Goal: Task Accomplishment & Management: Complete application form

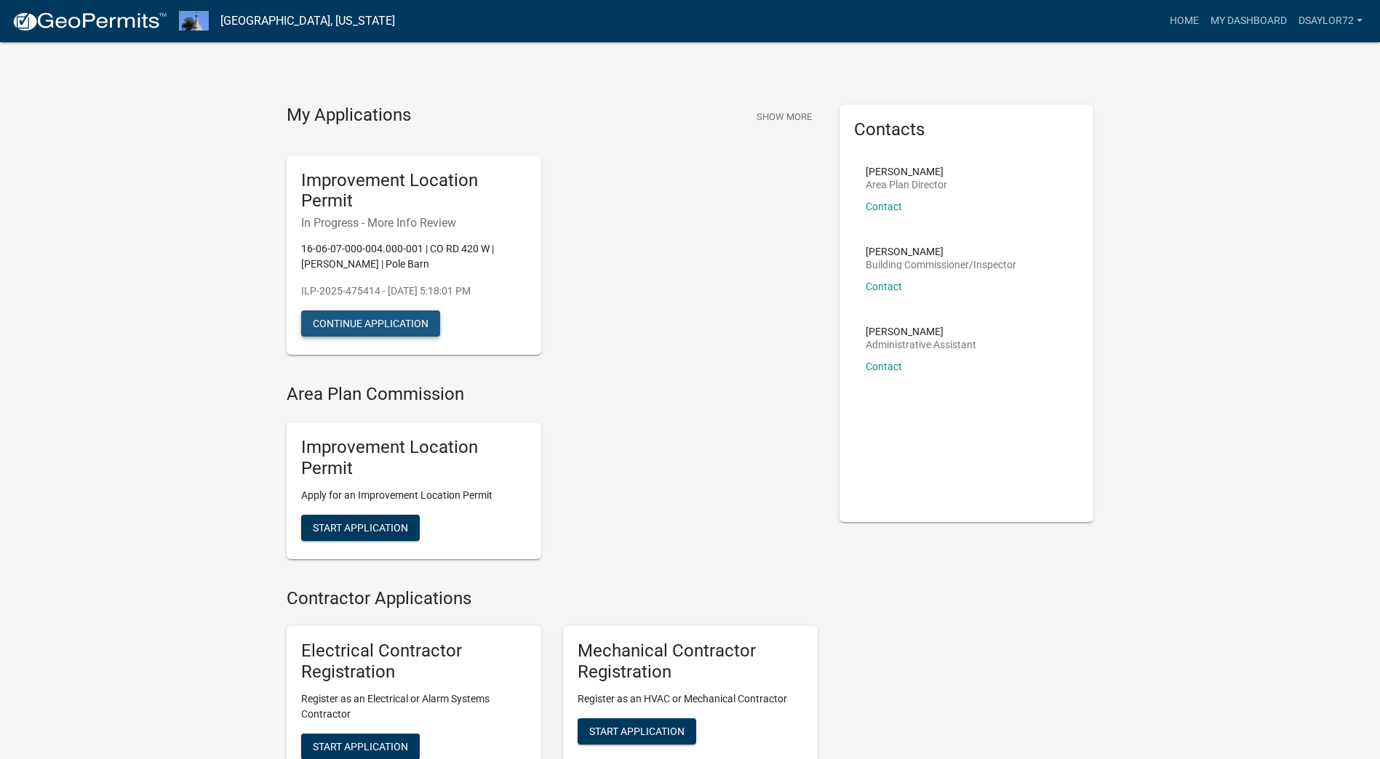
click at [355, 323] on button "Continue Application" at bounding box center [370, 324] width 139 height 26
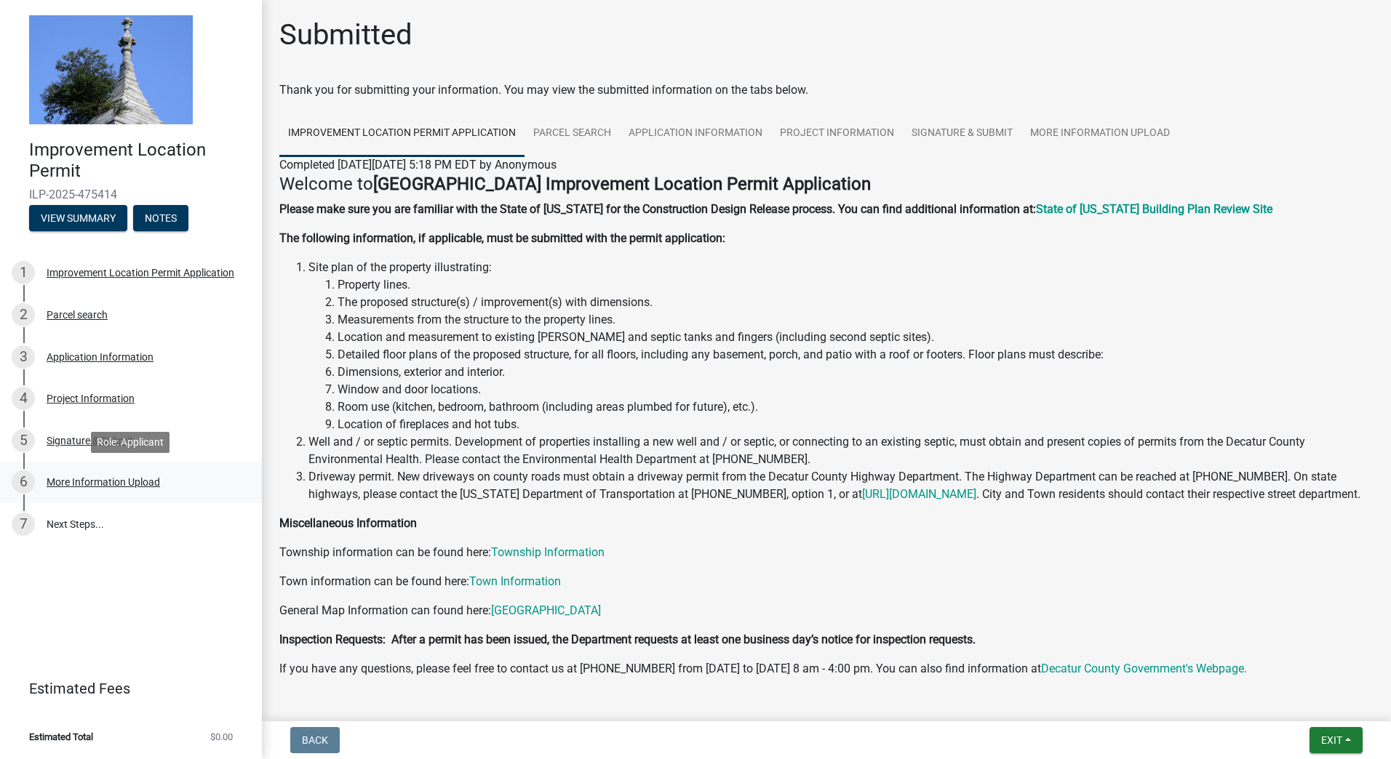
click at [64, 485] on div "More Information Upload" at bounding box center [103, 482] width 113 height 10
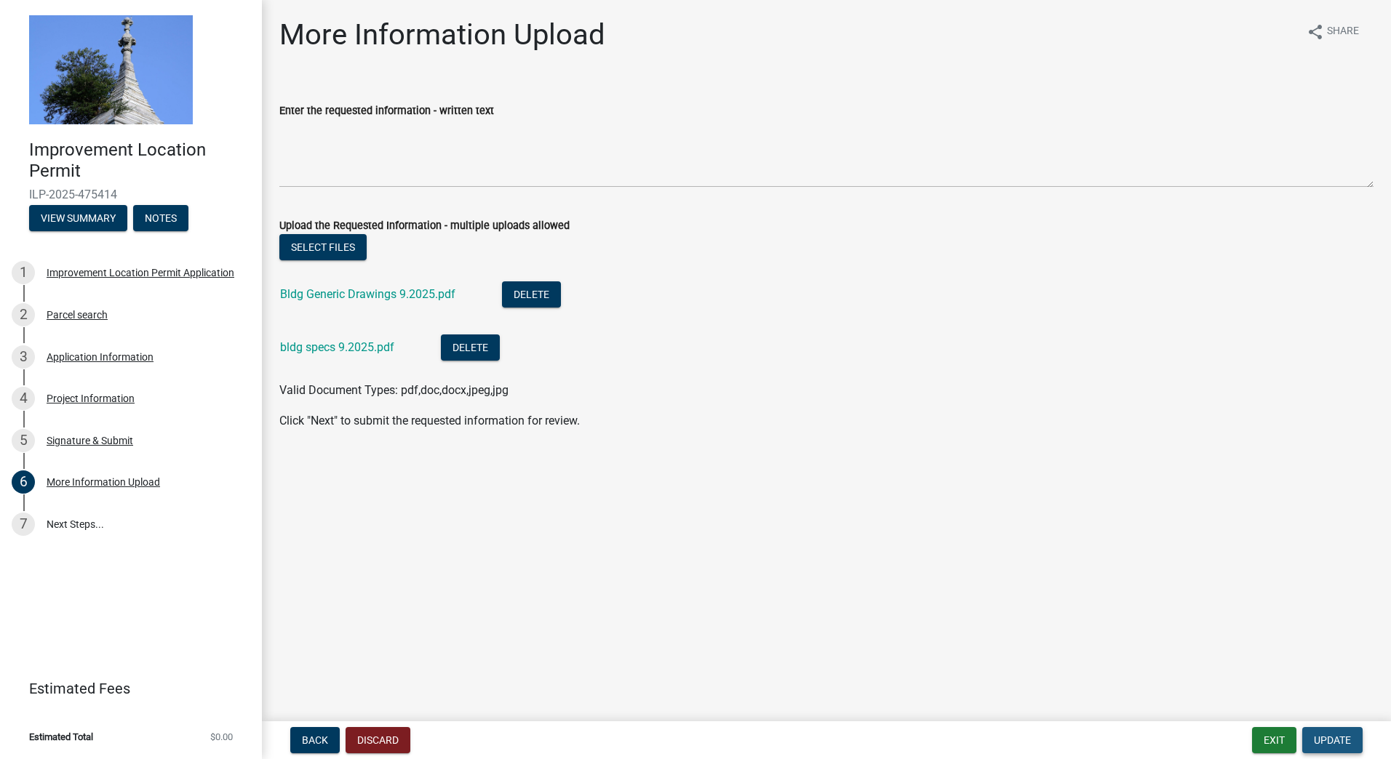
click at [1334, 738] on span "Update" at bounding box center [1332, 741] width 37 height 12
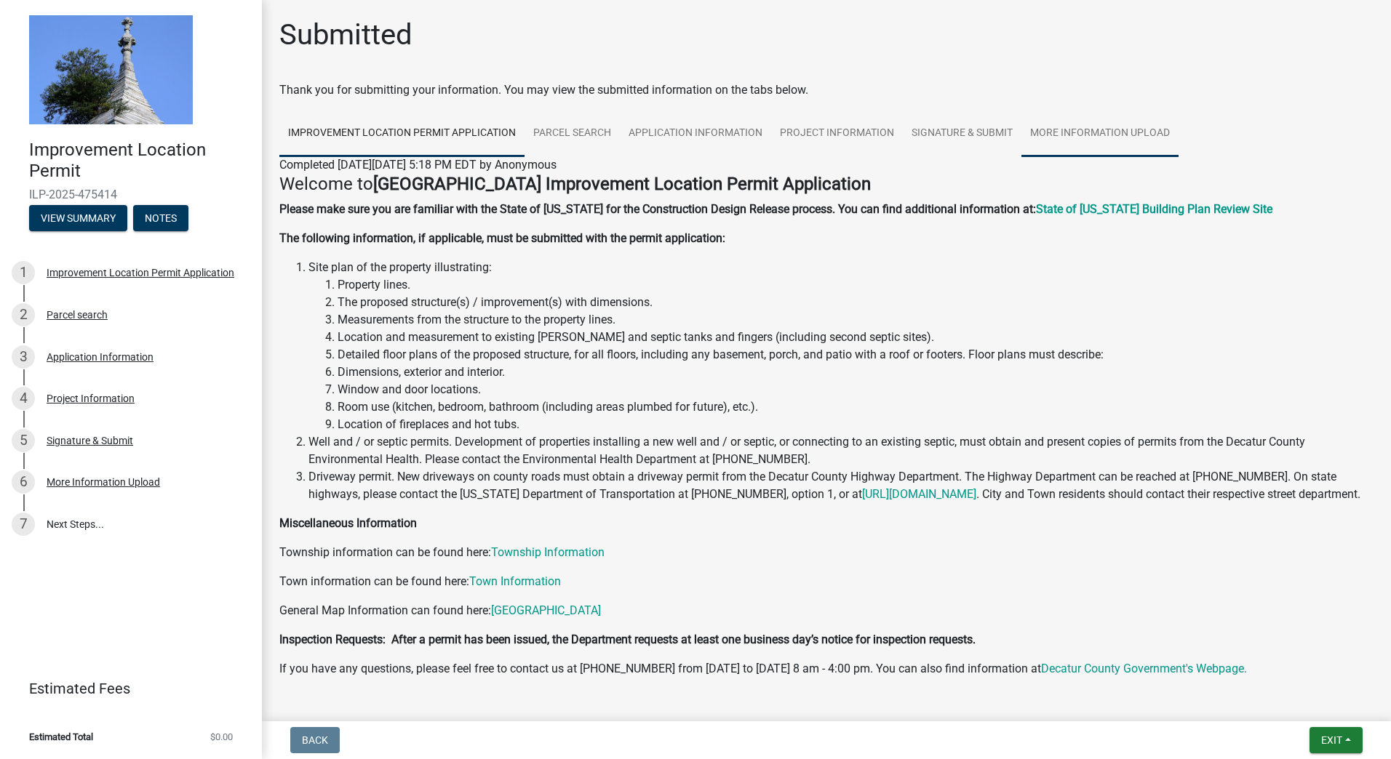
click at [1111, 139] on link "More Information Upload" at bounding box center [1099, 134] width 157 height 47
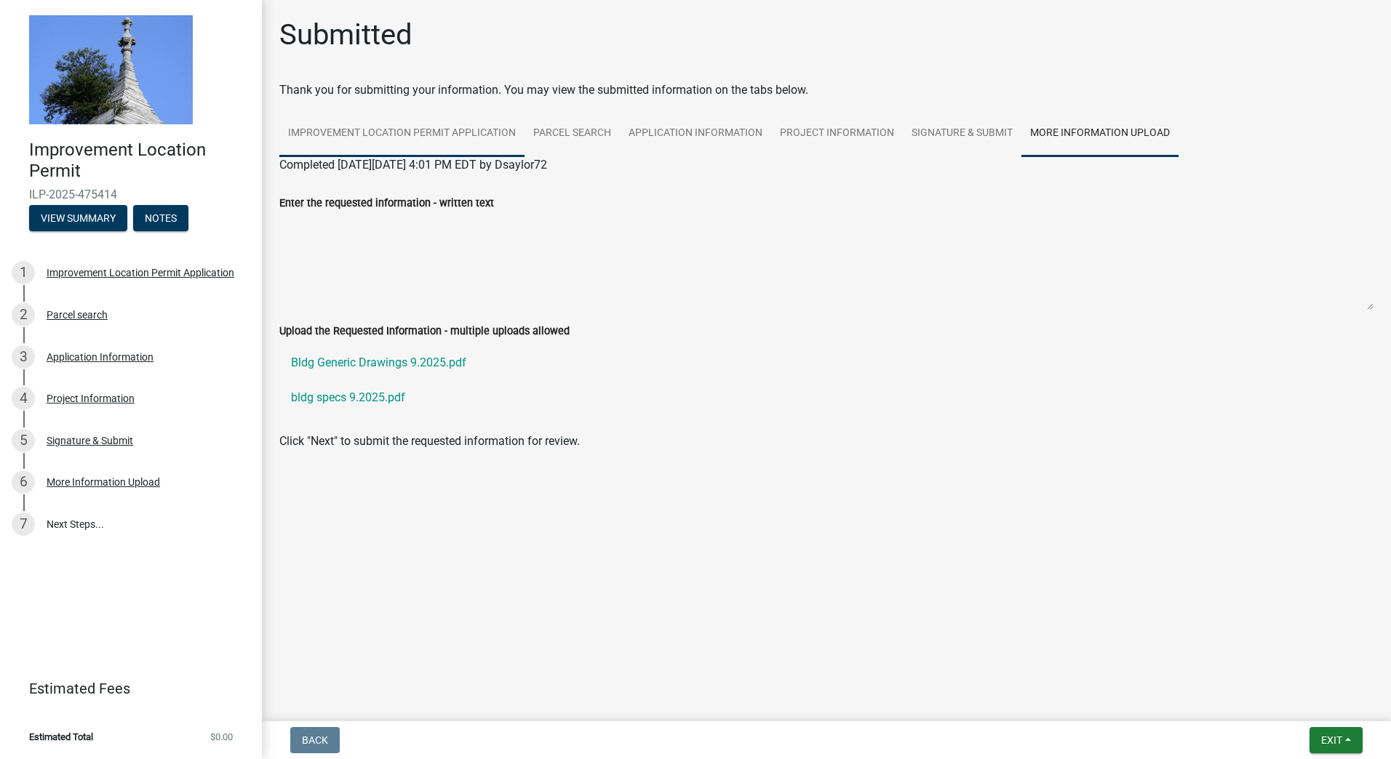
click at [400, 133] on link "Improvement Location Permit Application" at bounding box center [401, 134] width 245 height 47
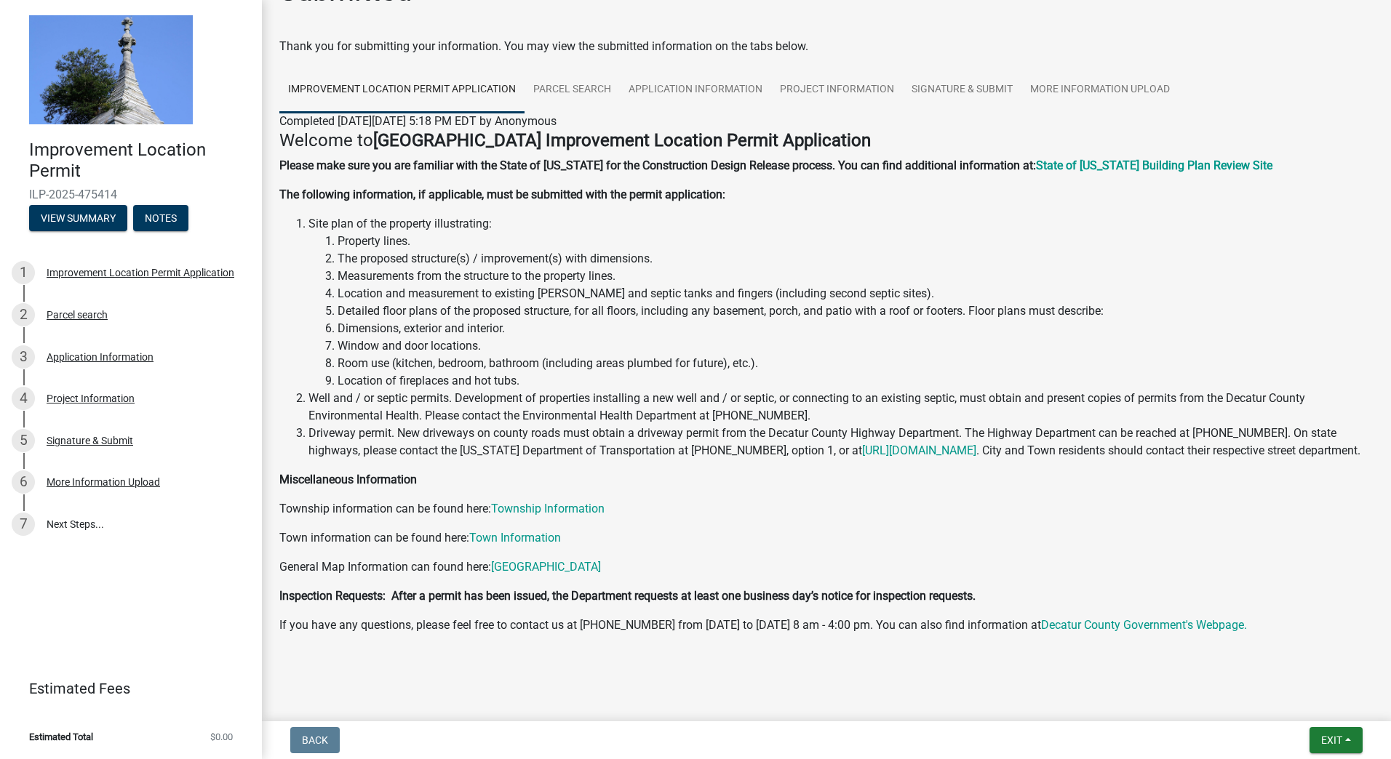
scroll to position [65, 0]
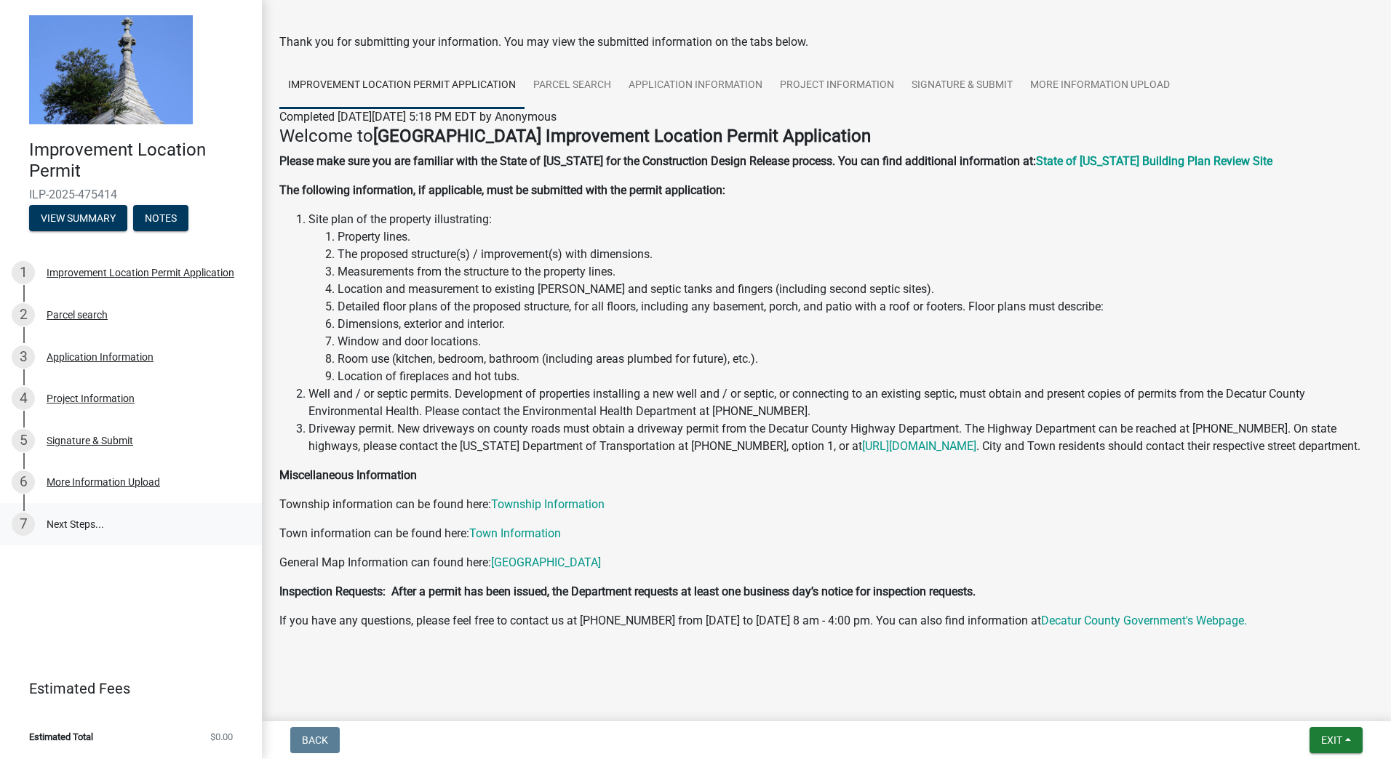
click at [67, 531] on link "7 Next Steps..." at bounding box center [131, 524] width 262 height 42
click at [55, 519] on link "7 Next Steps..." at bounding box center [131, 524] width 262 height 42
click at [20, 524] on div "7" at bounding box center [23, 524] width 23 height 23
